Goal: Task Accomplishment & Management: Manage account settings

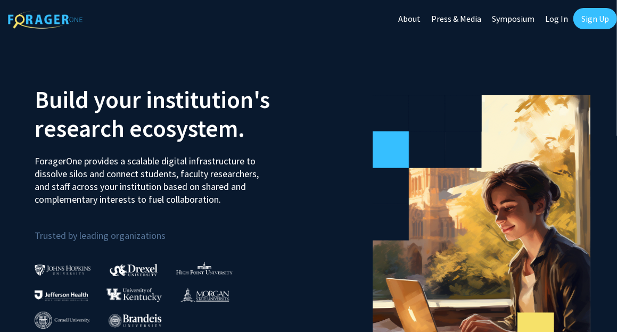
click at [554, 19] on link "Log In" at bounding box center [556, 18] width 34 height 37
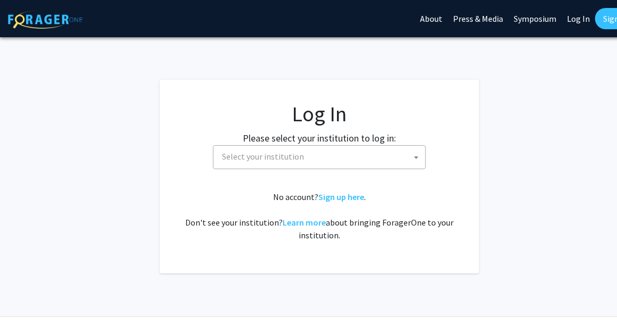
click at [379, 151] on span "Select your institution" at bounding box center [321, 157] width 207 height 22
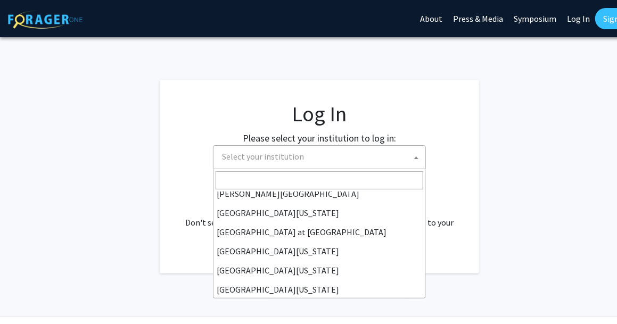
scroll to position [372, 0]
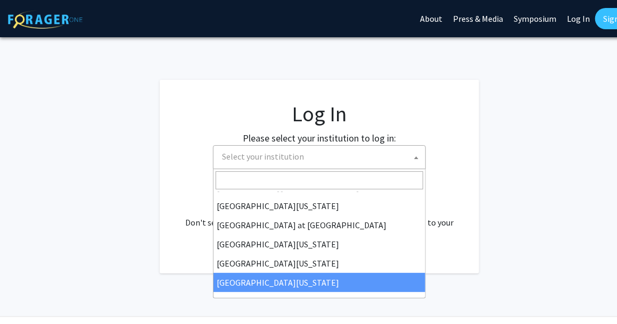
select select "33"
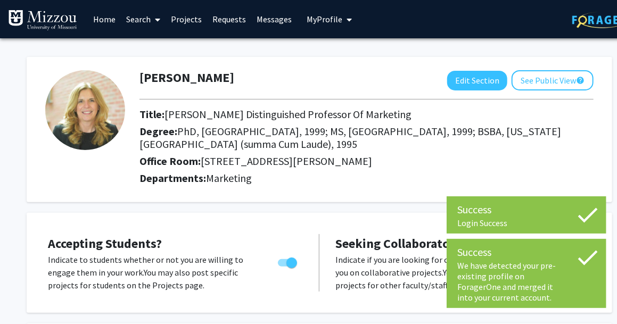
click at [344, 173] on h2 "Departments: Marketing" at bounding box center [366, 178] width 470 height 13
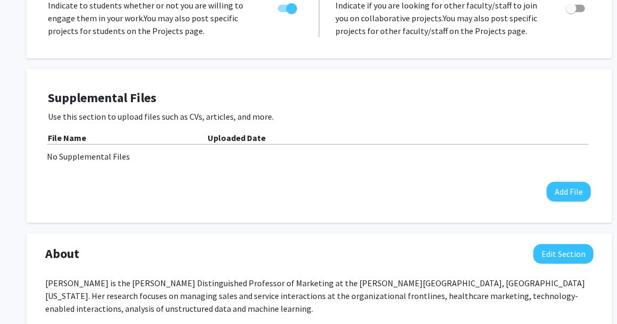
scroll to position [311, 0]
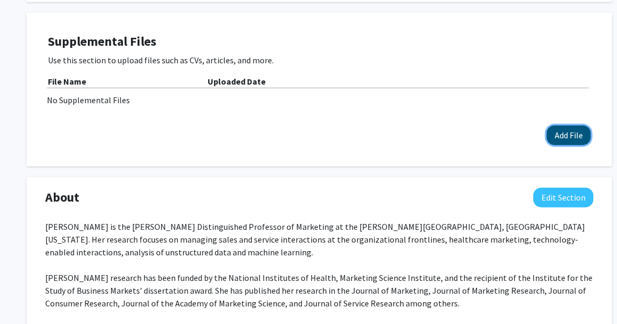
click at [567, 136] on button "Add File" at bounding box center [568, 136] width 44 height 20
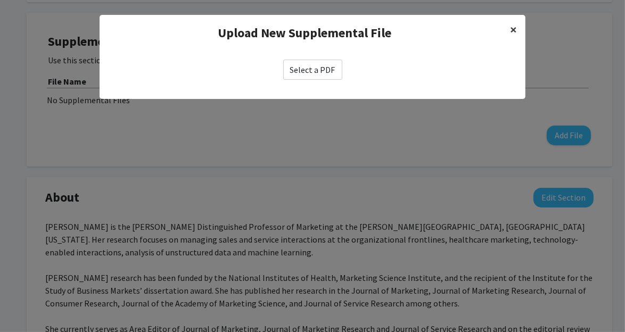
click at [513, 29] on span "×" at bounding box center [513, 29] width 7 height 16
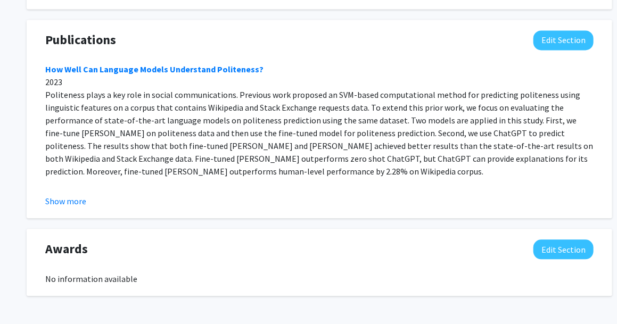
scroll to position [835, 0]
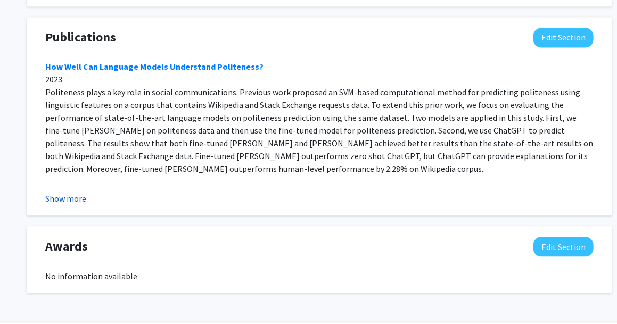
click at [64, 199] on button "Show more" at bounding box center [65, 198] width 41 height 13
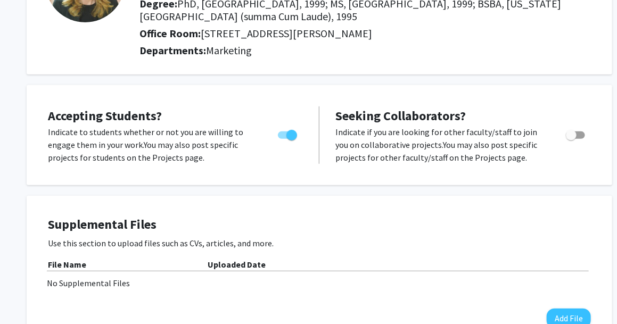
scroll to position [0, 0]
